Goal: Task Accomplishment & Management: Use online tool/utility

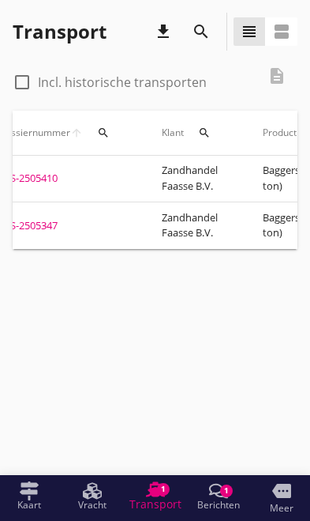
scroll to position [0, 73]
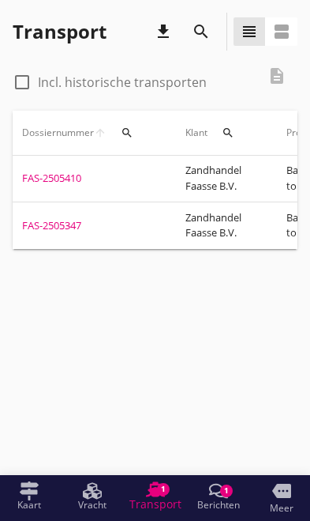
click at [66, 218] on div "FAS-2505347" at bounding box center [85, 226] width 126 height 16
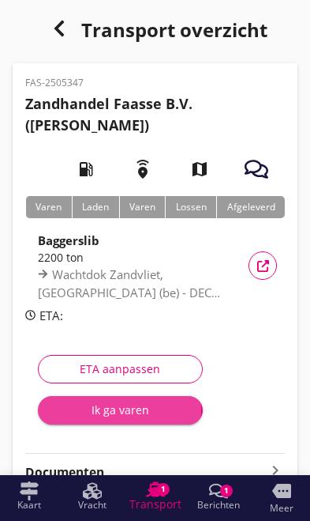
click at [111, 407] on div "Ik ga varen" at bounding box center [121, 409] width 140 height 17
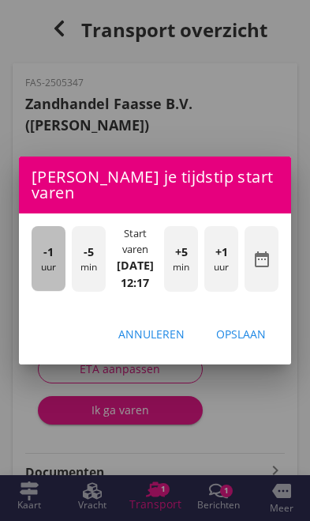
click at [47, 253] on div "-1 uur" at bounding box center [49, 258] width 34 height 65
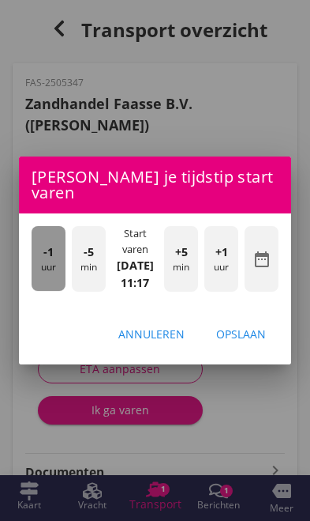
click at [43, 250] on span "-1" at bounding box center [48, 251] width 10 height 17
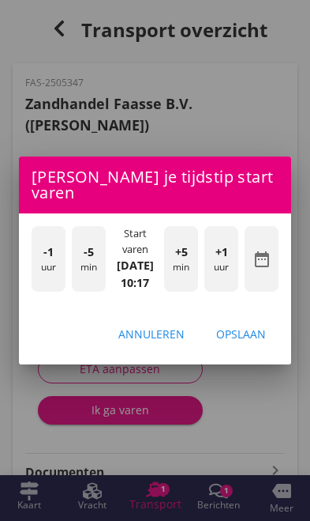
click at [34, 249] on div "-1 uur" at bounding box center [49, 258] width 34 height 65
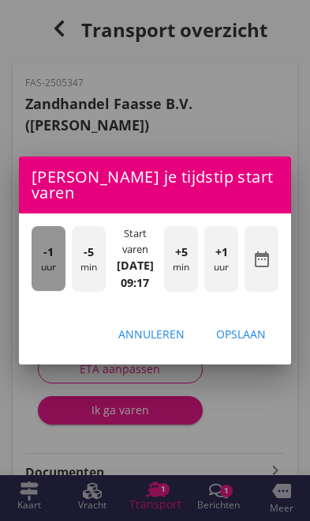
click at [35, 249] on div "-1 uur" at bounding box center [49, 258] width 34 height 65
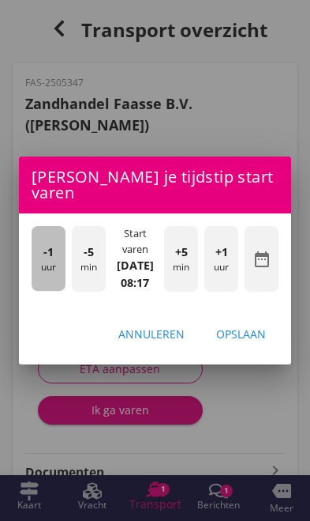
click at [35, 244] on div "-1 uur" at bounding box center [49, 258] width 34 height 65
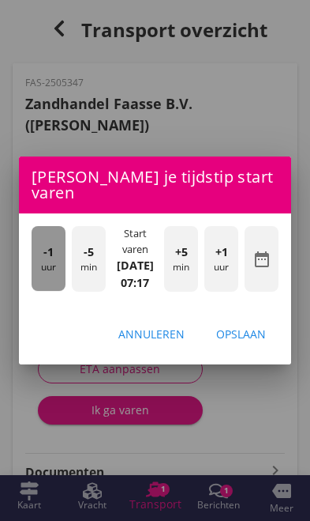
click at [49, 246] on span "-1" at bounding box center [48, 251] width 10 height 17
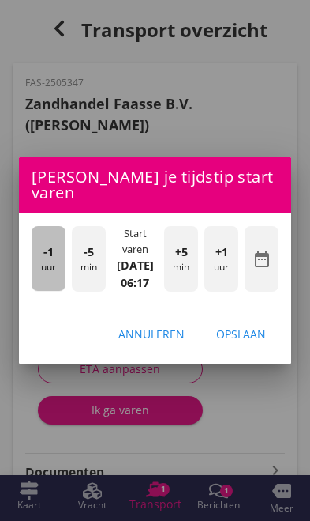
click at [44, 243] on span "-1" at bounding box center [48, 251] width 10 height 17
click at [48, 245] on span "-1" at bounding box center [48, 251] width 10 height 17
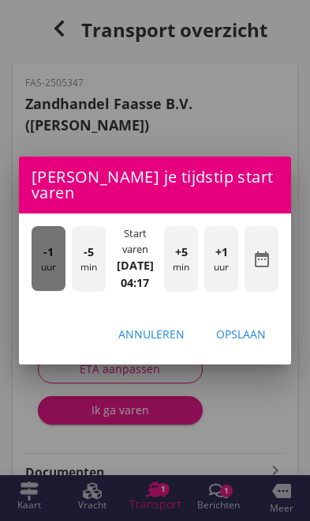
click at [47, 246] on span "-1" at bounding box center [48, 251] width 10 height 17
click at [41, 244] on div "-1 uur" at bounding box center [49, 258] width 34 height 65
click at [52, 245] on span "-1" at bounding box center [48, 251] width 10 height 17
click at [48, 243] on span "-1" at bounding box center [48, 251] width 10 height 17
click at [47, 243] on span "-1" at bounding box center [48, 251] width 10 height 17
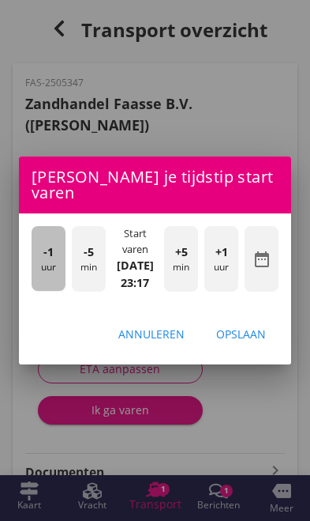
click at [44, 243] on span "-1" at bounding box center [48, 251] width 10 height 17
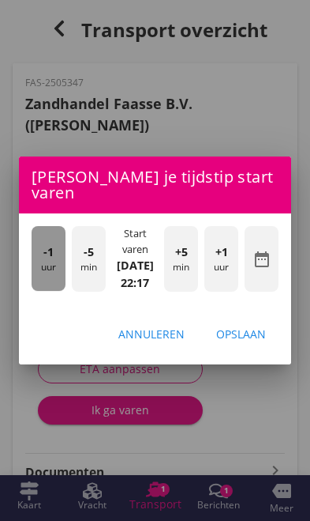
click at [51, 246] on span "-1" at bounding box center [48, 251] width 10 height 17
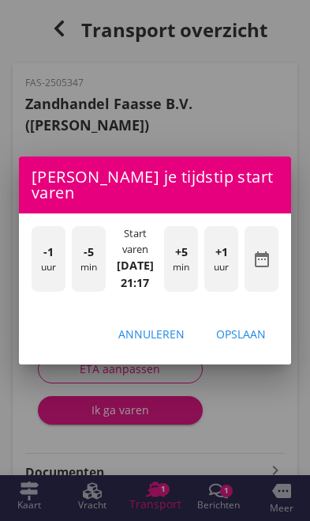
click at [53, 244] on span "-1" at bounding box center [48, 251] width 10 height 17
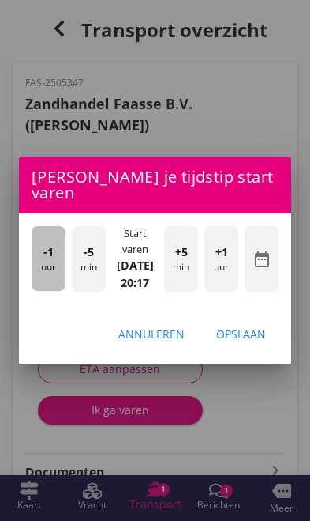
click at [52, 243] on span "-1" at bounding box center [48, 251] width 10 height 17
click at [44, 243] on span "-1" at bounding box center [48, 251] width 10 height 17
click at [50, 243] on span "-1" at bounding box center [48, 251] width 10 height 17
click at [42, 238] on div "-1 uur" at bounding box center [49, 258] width 34 height 65
click at [43, 237] on div "-1 uur" at bounding box center [49, 258] width 34 height 65
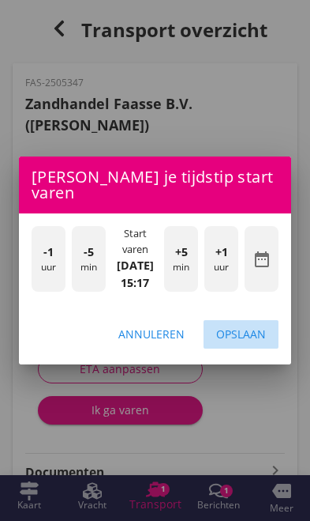
click at [258, 322] on button "Opslaan" at bounding box center [241, 334] width 75 height 28
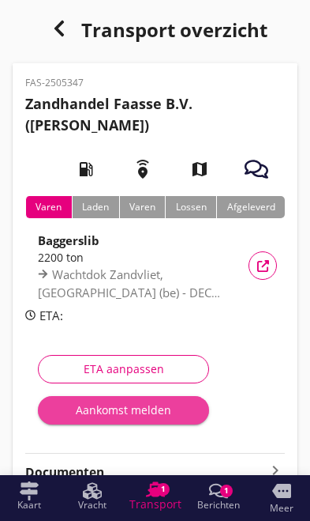
click at [111, 419] on button "Aankomst melden" at bounding box center [123, 410] width 171 height 28
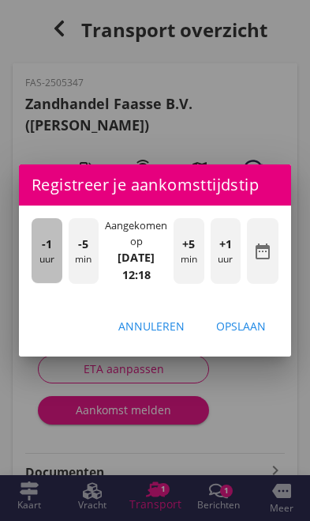
click at [43, 258] on div "-1 uur" at bounding box center [47, 250] width 31 height 65
click at [38, 249] on div "-1 uur" at bounding box center [47, 250] width 31 height 65
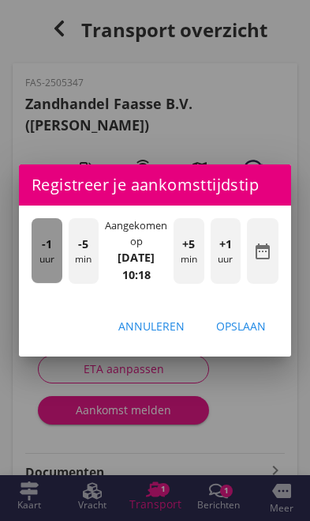
click at [36, 246] on div "-1 uur" at bounding box center [47, 250] width 31 height 65
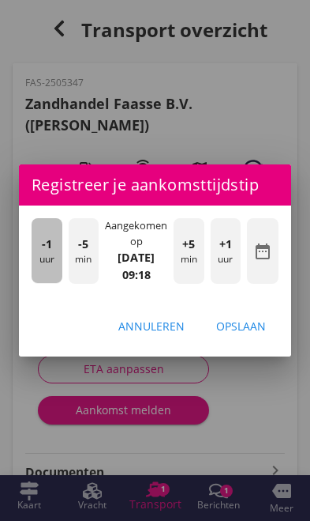
click at [36, 250] on div "-1 uur" at bounding box center [47, 250] width 31 height 65
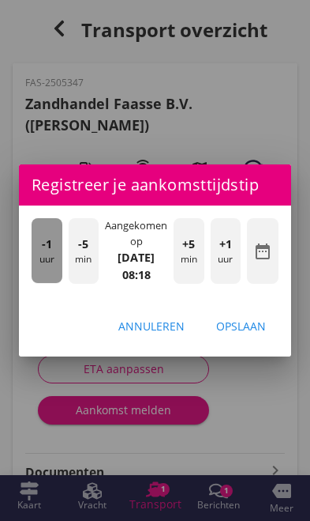
click at [42, 250] on span "-1" at bounding box center [47, 243] width 10 height 17
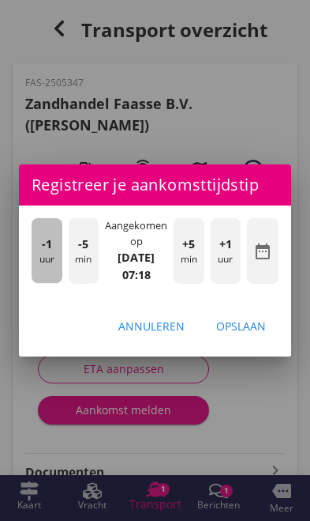
click at [39, 250] on div "-1 uur" at bounding box center [47, 250] width 31 height 65
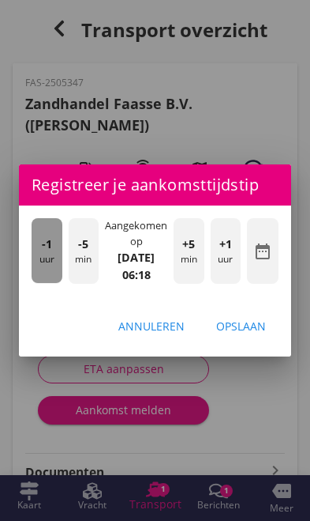
click at [42, 250] on span "-1" at bounding box center [47, 243] width 10 height 17
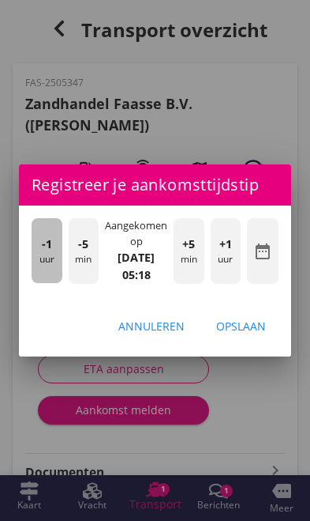
click at [42, 253] on div "-1 uur" at bounding box center [47, 250] width 31 height 65
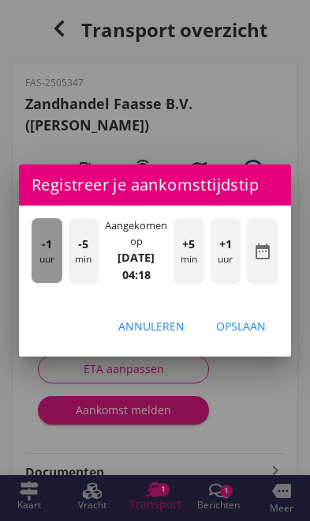
click at [39, 252] on div "-1 uur" at bounding box center [47, 250] width 31 height 65
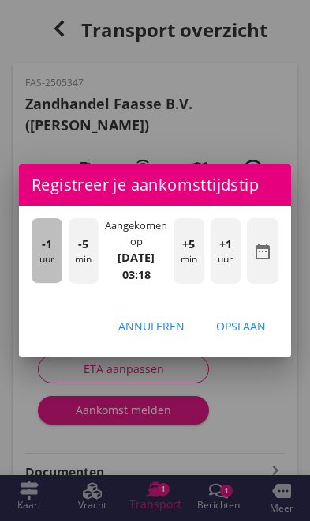
click at [36, 250] on div "-1 uur" at bounding box center [47, 250] width 31 height 65
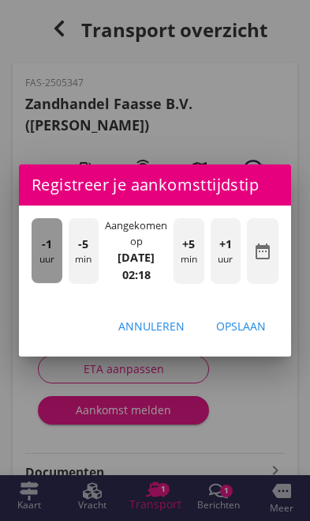
click at [39, 251] on div "-1 uur" at bounding box center [47, 250] width 31 height 65
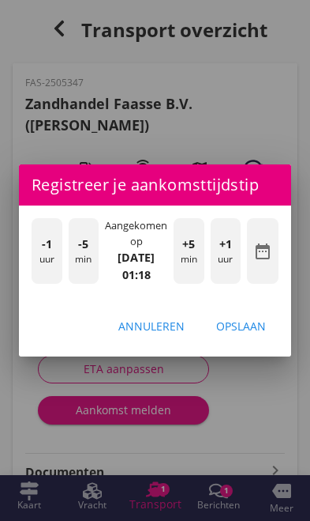
click at [254, 319] on div "Opslaan" at bounding box center [241, 326] width 50 height 17
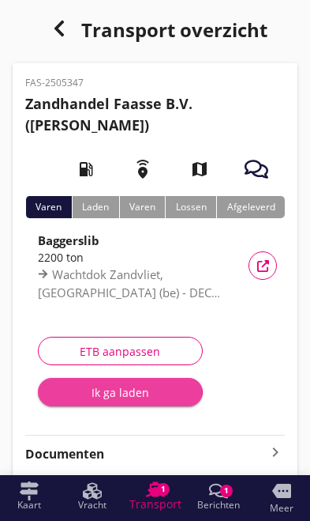
click at [107, 395] on div "Ik ga laden" at bounding box center [121, 392] width 140 height 17
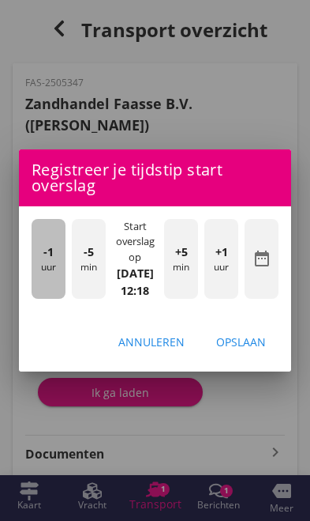
click at [39, 269] on div "-1 uur" at bounding box center [49, 259] width 34 height 80
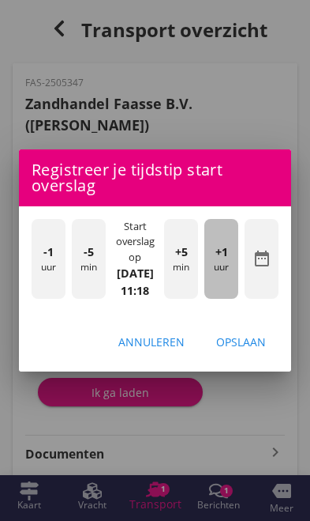
click at [229, 265] on div "+1 uur" at bounding box center [222, 259] width 34 height 80
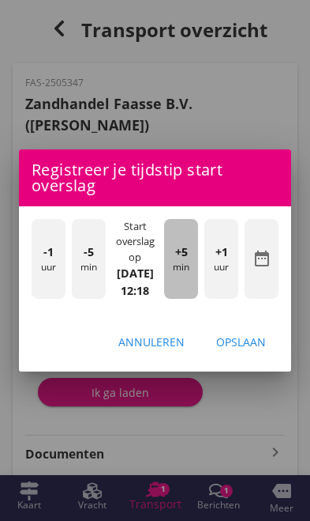
click at [190, 263] on div "+5 min" at bounding box center [181, 259] width 34 height 80
click at [183, 261] on div "+5 min" at bounding box center [181, 259] width 34 height 80
click at [186, 255] on span "+5" at bounding box center [181, 251] width 13 height 17
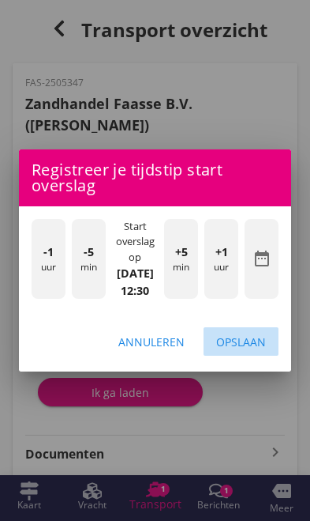
click at [251, 344] on div "Opslaan" at bounding box center [241, 341] width 50 height 17
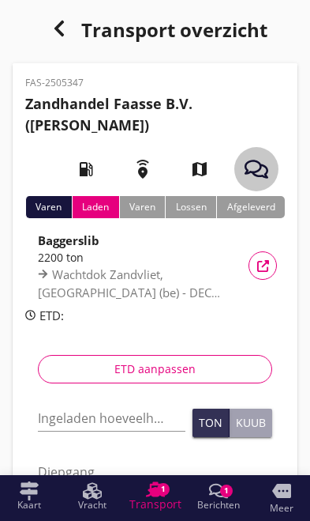
click at [263, 156] on div "button" at bounding box center [257, 169] width 44 height 44
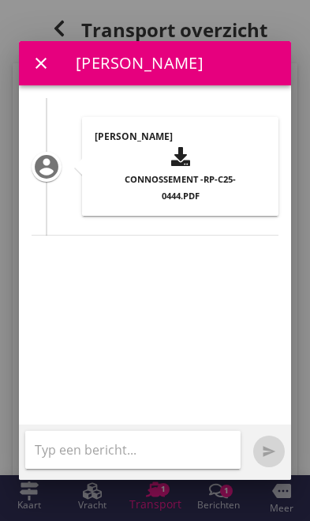
click at [201, 146] on div "button" at bounding box center [180, 157] width 146 height 26
click at [188, 148] on use "button" at bounding box center [180, 156] width 19 height 19
